Goal: Task Accomplishment & Management: Complete application form

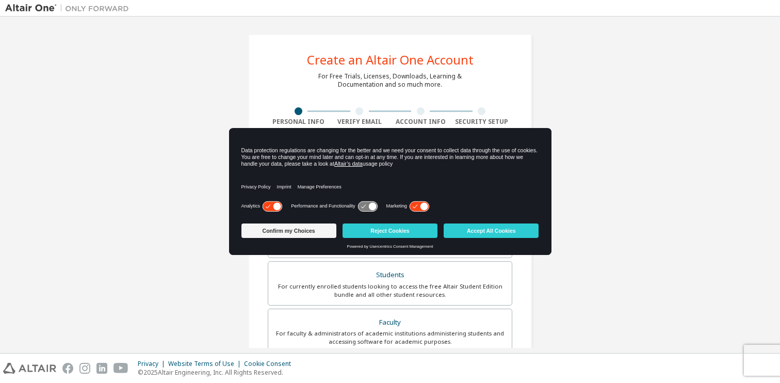
click at [607, 183] on div "Create an Altair One Account For Free Trials, Licenses, Downloads, Learning & D…" at bounding box center [390, 295] width 770 height 546
click at [406, 229] on button "Reject Cookies" at bounding box center [390, 230] width 95 height 14
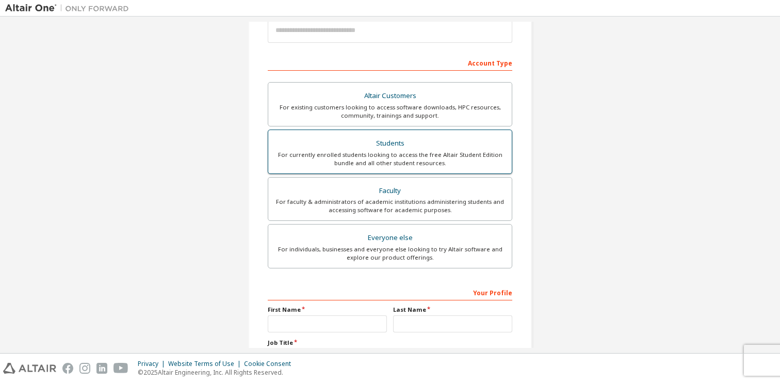
scroll to position [125, 0]
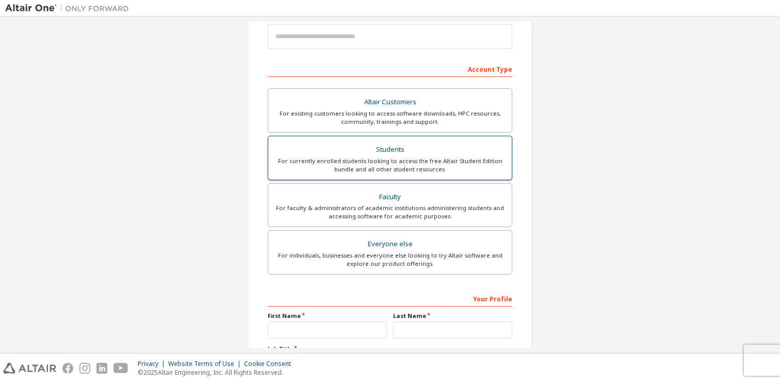
click at [370, 148] on div "Students" at bounding box center [389, 149] width 231 height 14
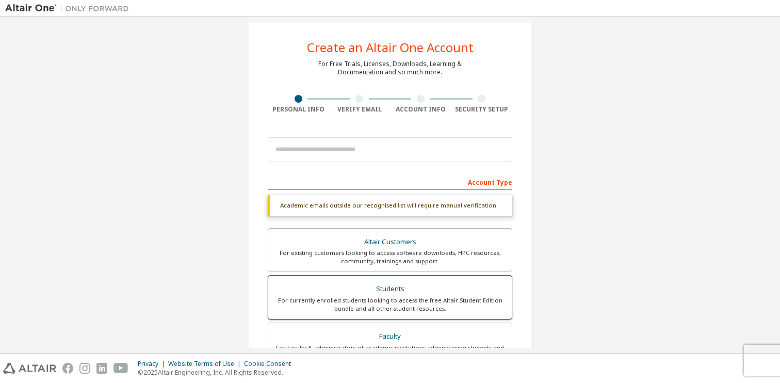
scroll to position [0, 0]
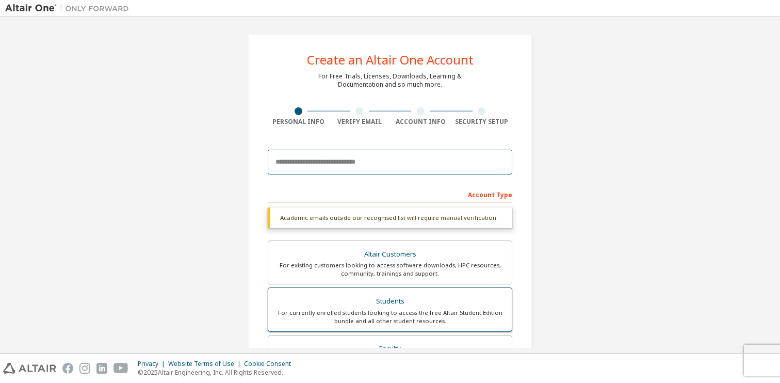
click at [367, 162] on input "email" at bounding box center [390, 162] width 245 height 25
type input "**********"
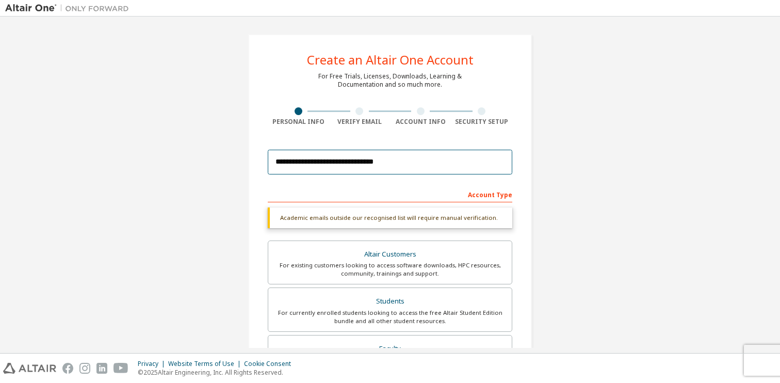
type input "**********"
type input "******"
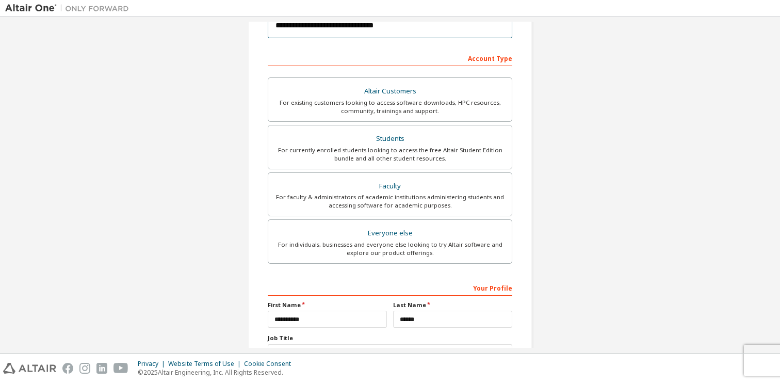
scroll to position [220, 0]
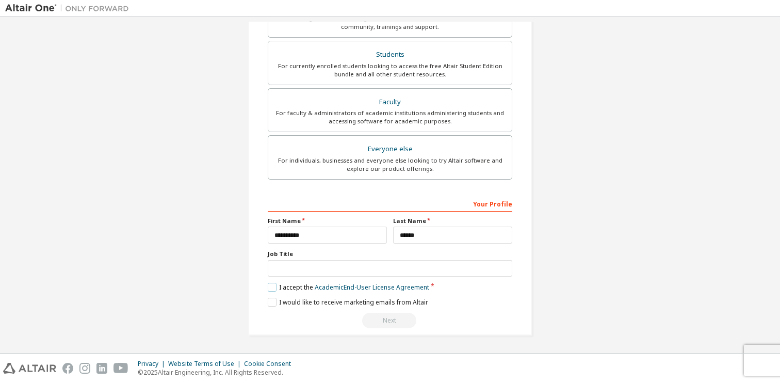
click at [292, 288] on label "I accept the Academic End-User License Agreement" at bounding box center [348, 287] width 161 height 9
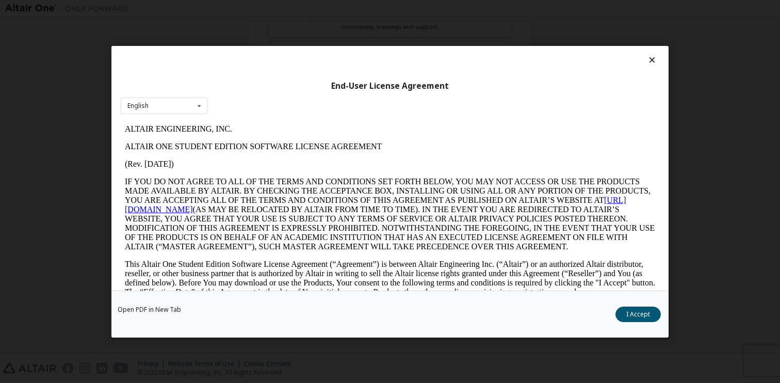
scroll to position [0, 0]
click at [632, 319] on button "I Accept" at bounding box center [638, 313] width 45 height 15
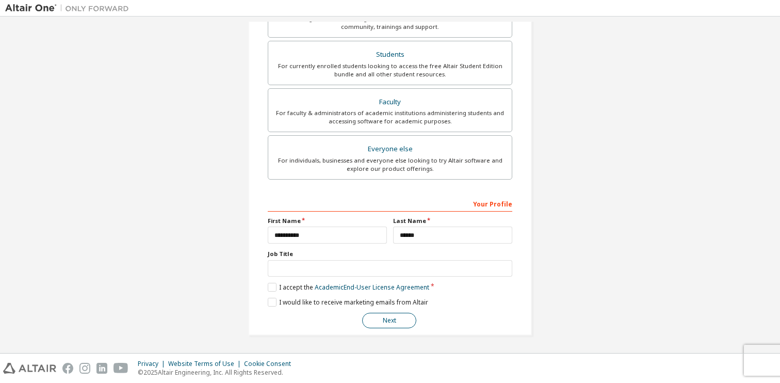
click at [392, 325] on button "Next" at bounding box center [389, 320] width 54 height 15
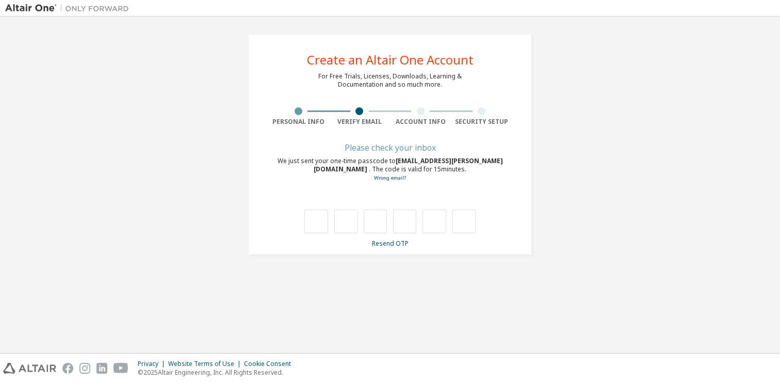
type input "*"
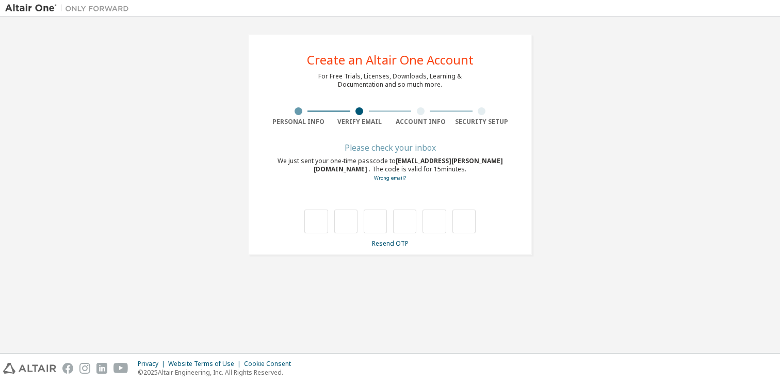
type input "*"
